Goal: Go to known website: Access a specific website the user already knows

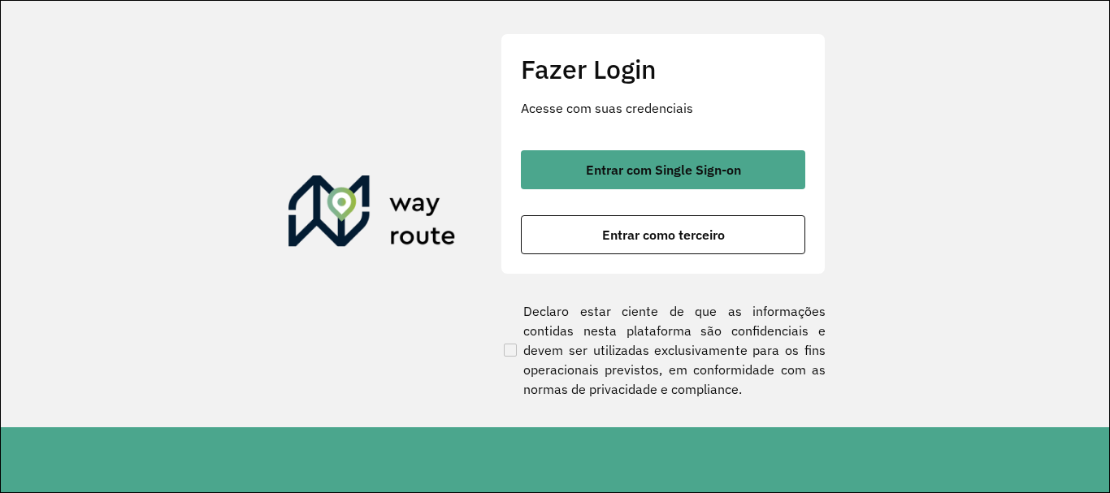
click at [661, 188] on button "Entrar com Single Sign-on" at bounding box center [663, 169] width 284 height 39
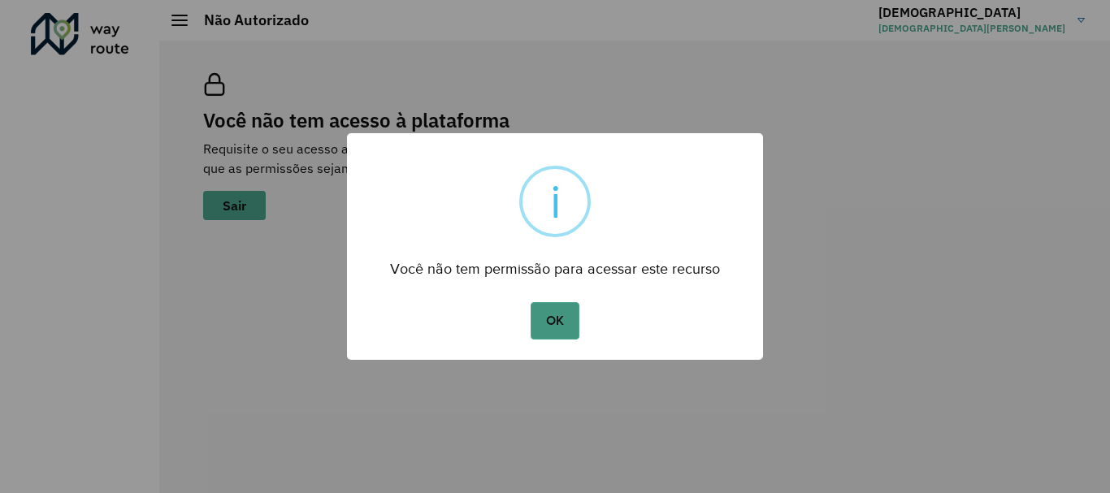
click at [556, 323] on button "OK" at bounding box center [555, 320] width 48 height 37
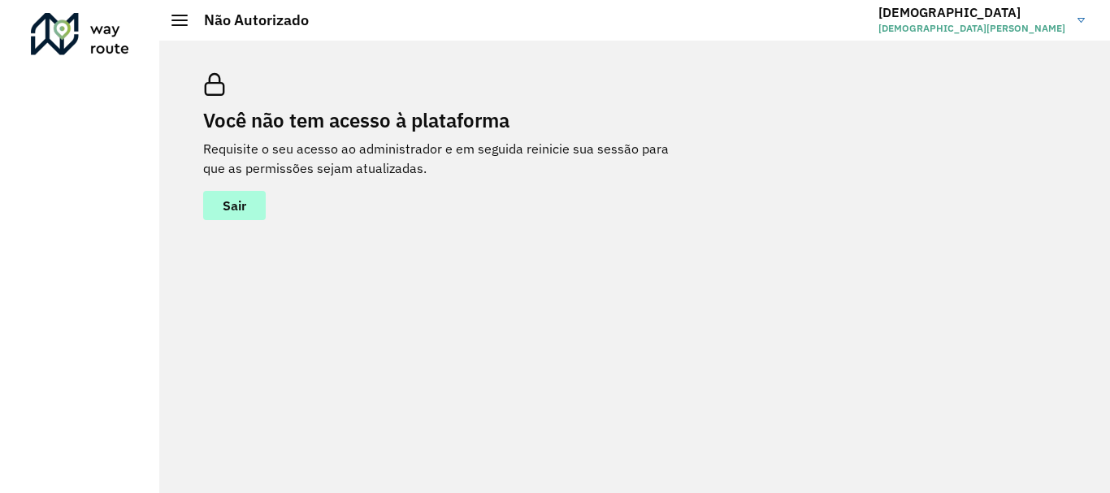
click at [241, 215] on button "Sair" at bounding box center [234, 205] width 63 height 29
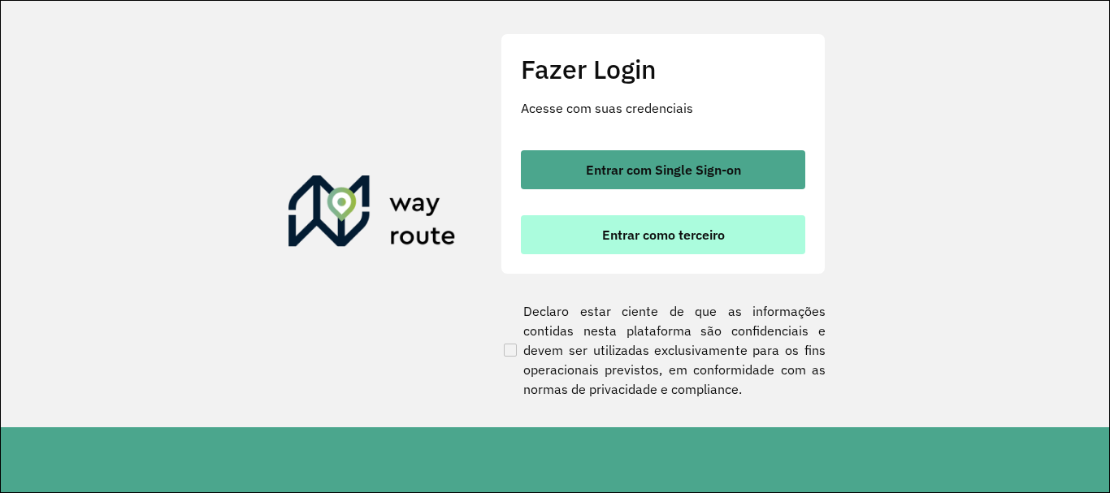
click at [660, 224] on button "Entrar como terceiro" at bounding box center [663, 234] width 284 height 39
